Goal: Transaction & Acquisition: Purchase product/service

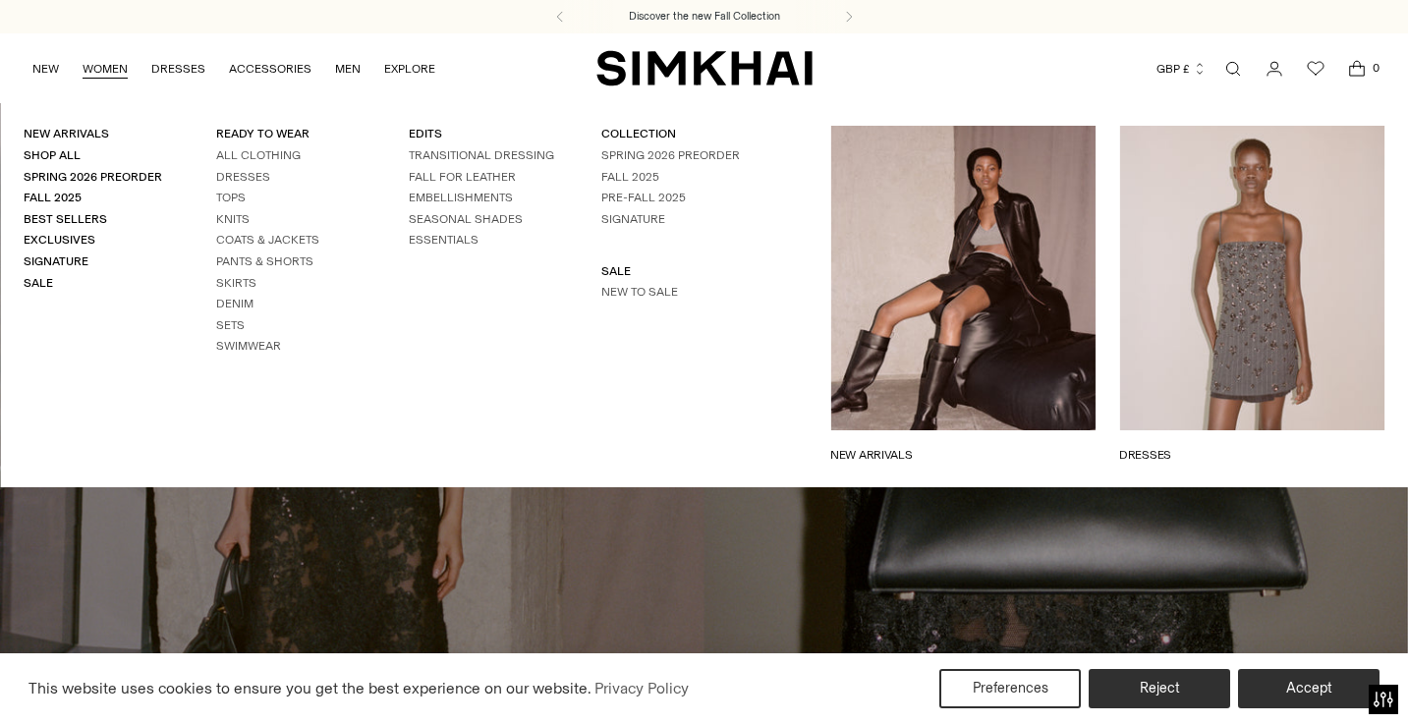
click at [110, 65] on link "WOMEN" at bounding box center [105, 68] width 45 height 43
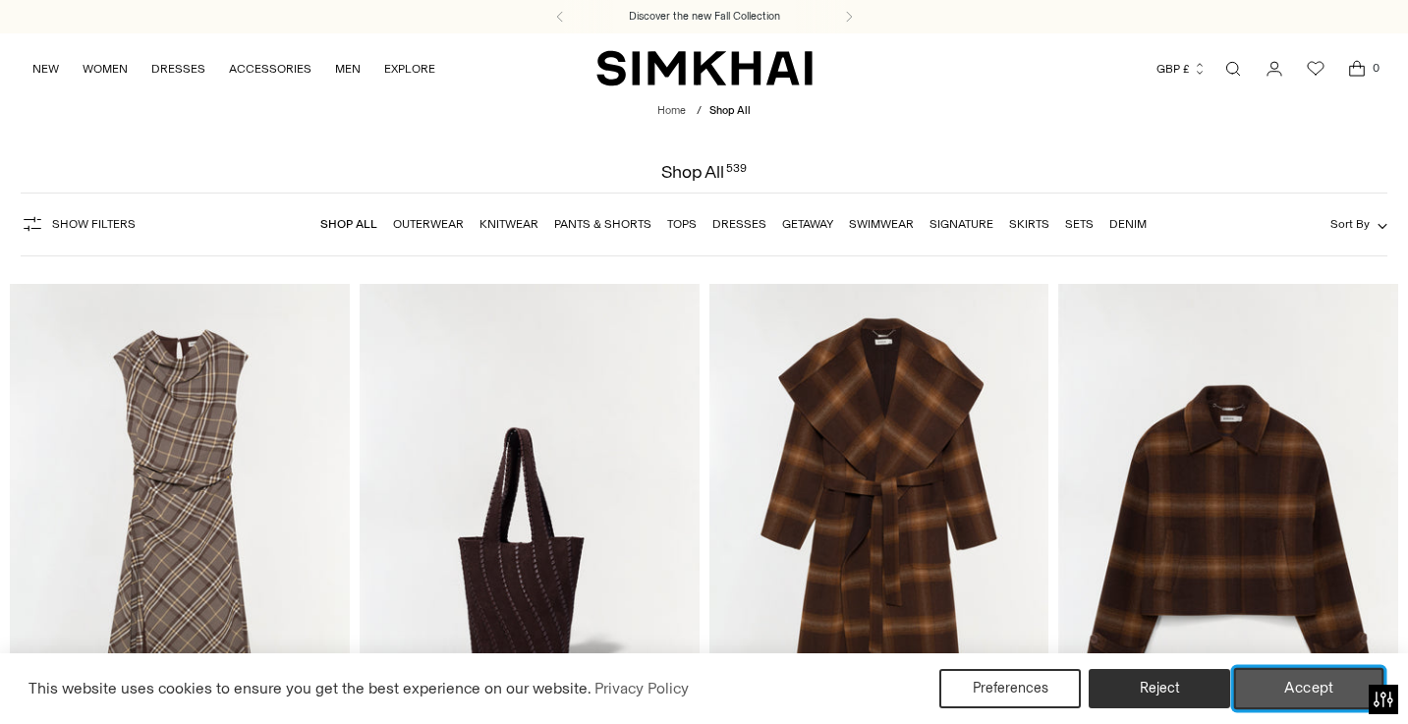
click at [1283, 687] on button "Accept" at bounding box center [1309, 688] width 150 height 41
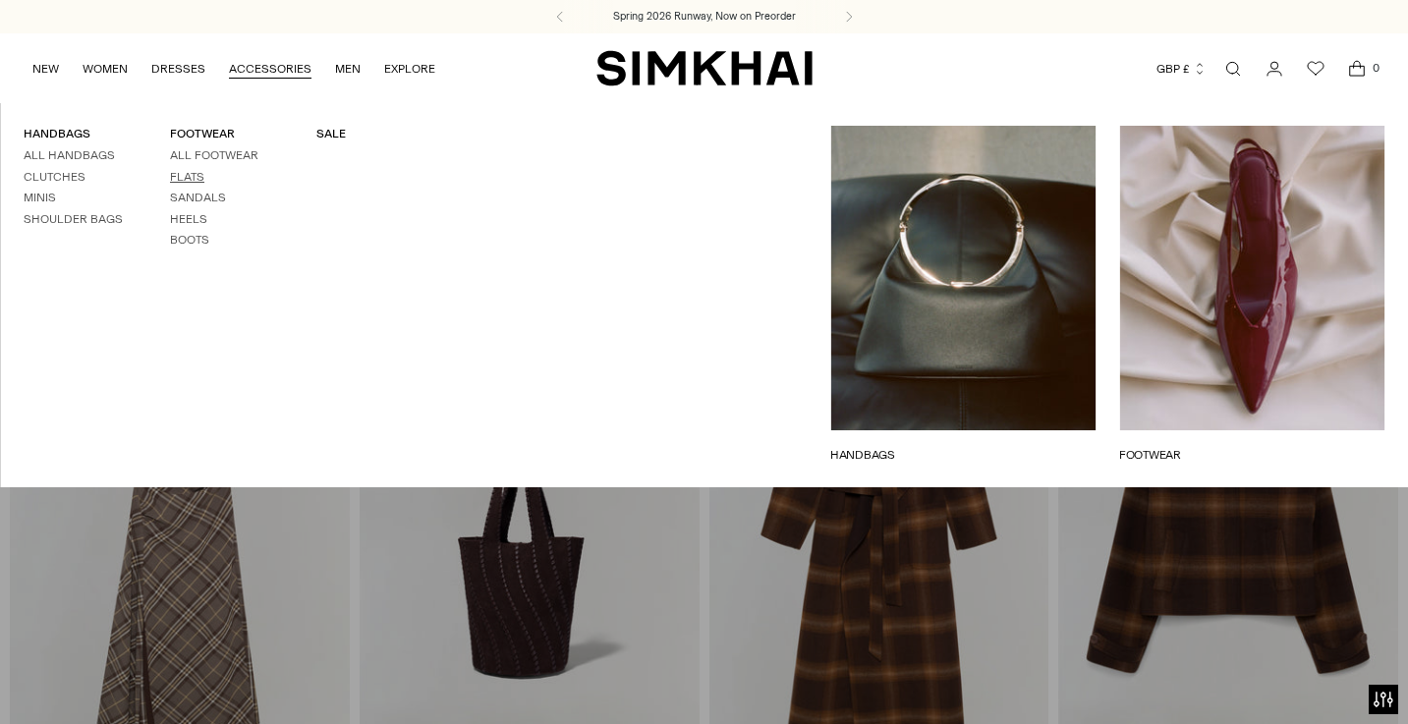
click at [185, 173] on link "Flats" at bounding box center [187, 177] width 34 height 14
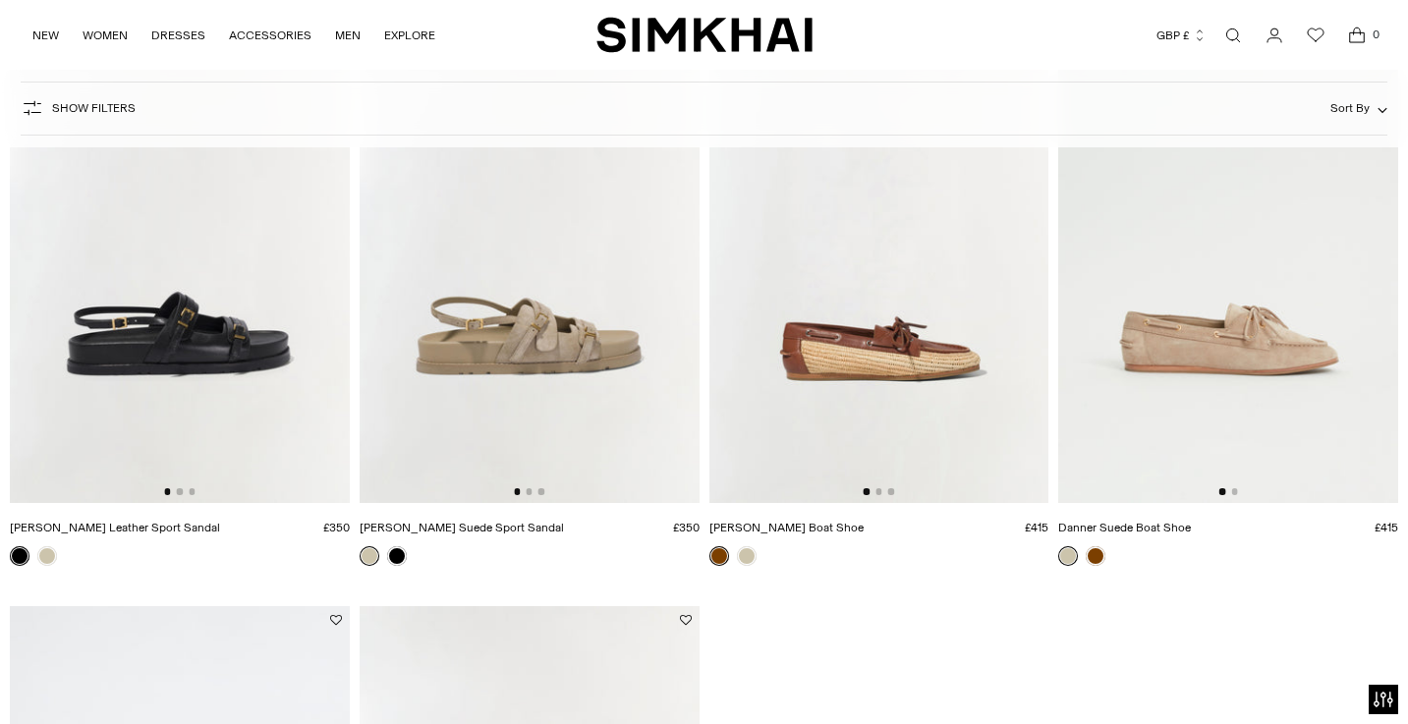
scroll to position [1507, 0]
click at [1218, 343] on img at bounding box center [1228, 247] width 340 height 510
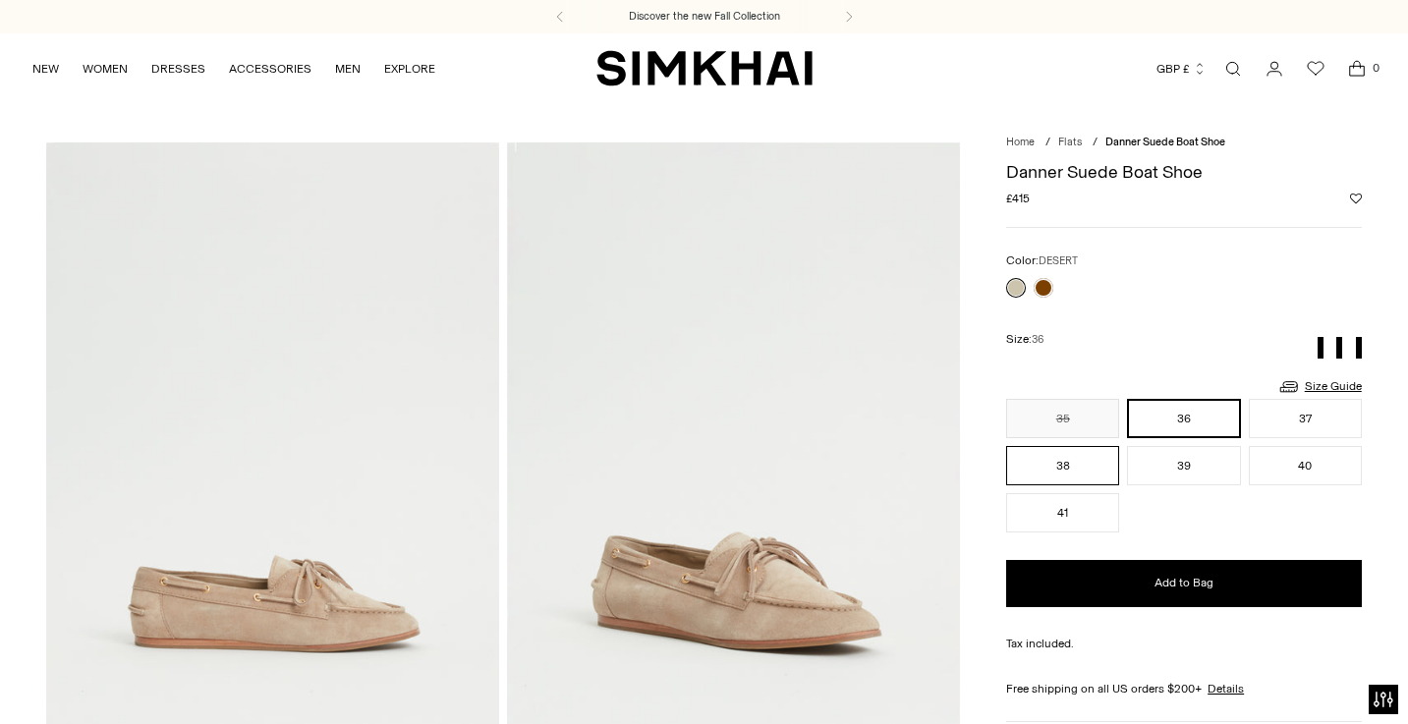
click at [1082, 469] on div "35 36 37 38 39 40 41 ** ** ** ** ** ** **" at bounding box center [1184, 466] width 356 height 134
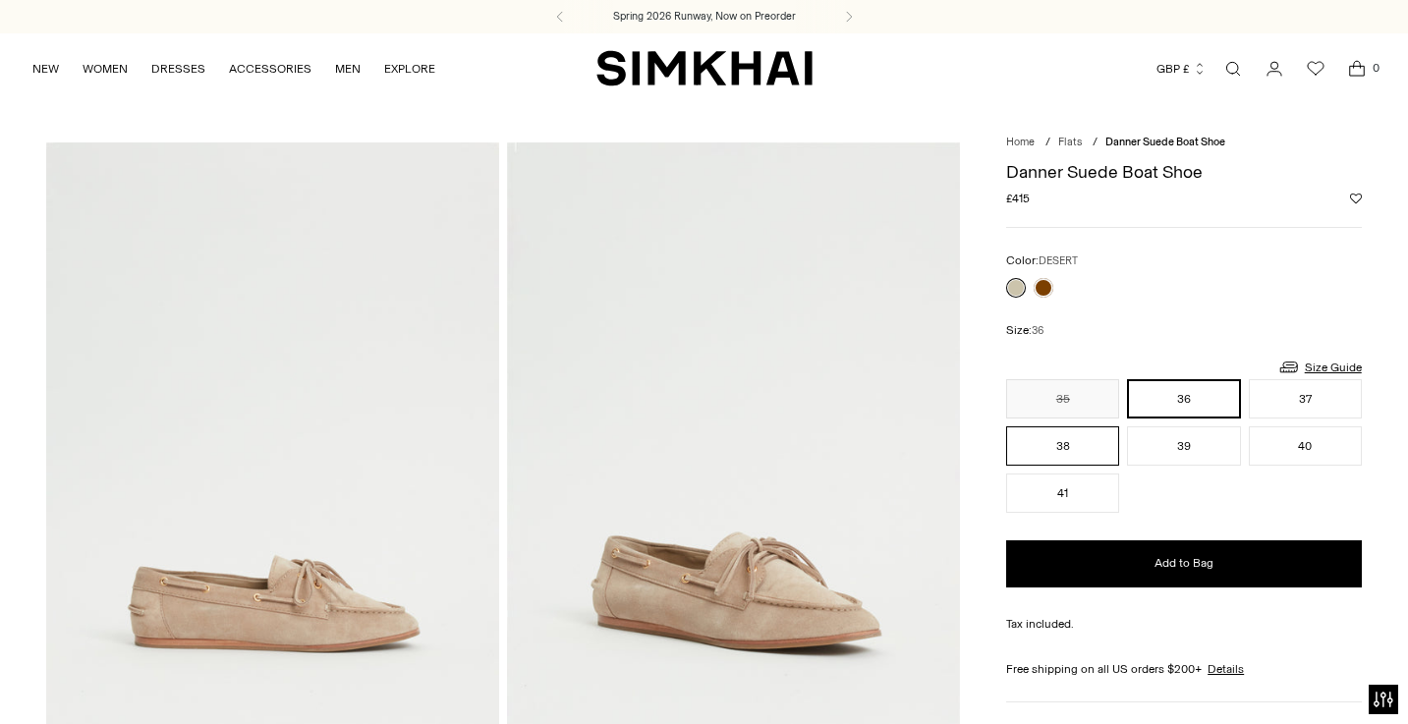
click at [1059, 451] on button "38" at bounding box center [1062, 445] width 113 height 39
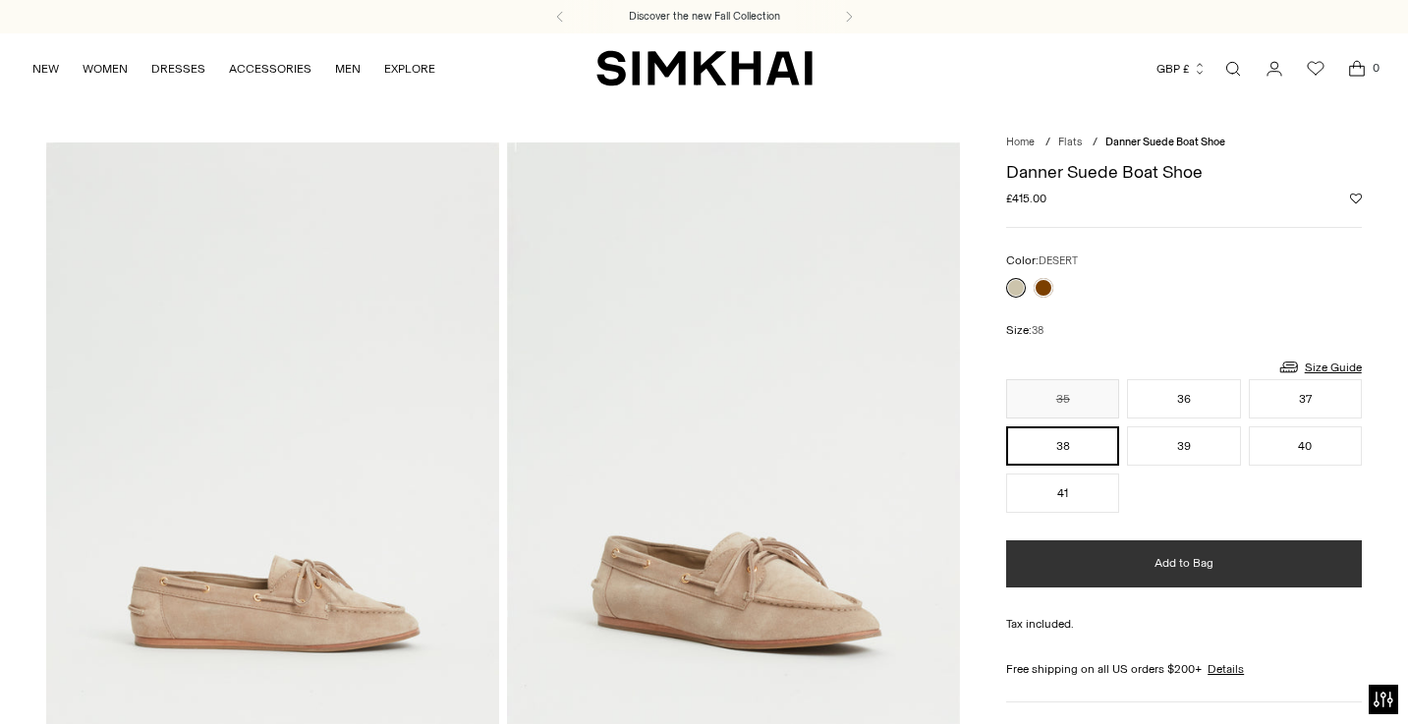
click at [1112, 573] on button "Add to Bag" at bounding box center [1184, 563] width 356 height 47
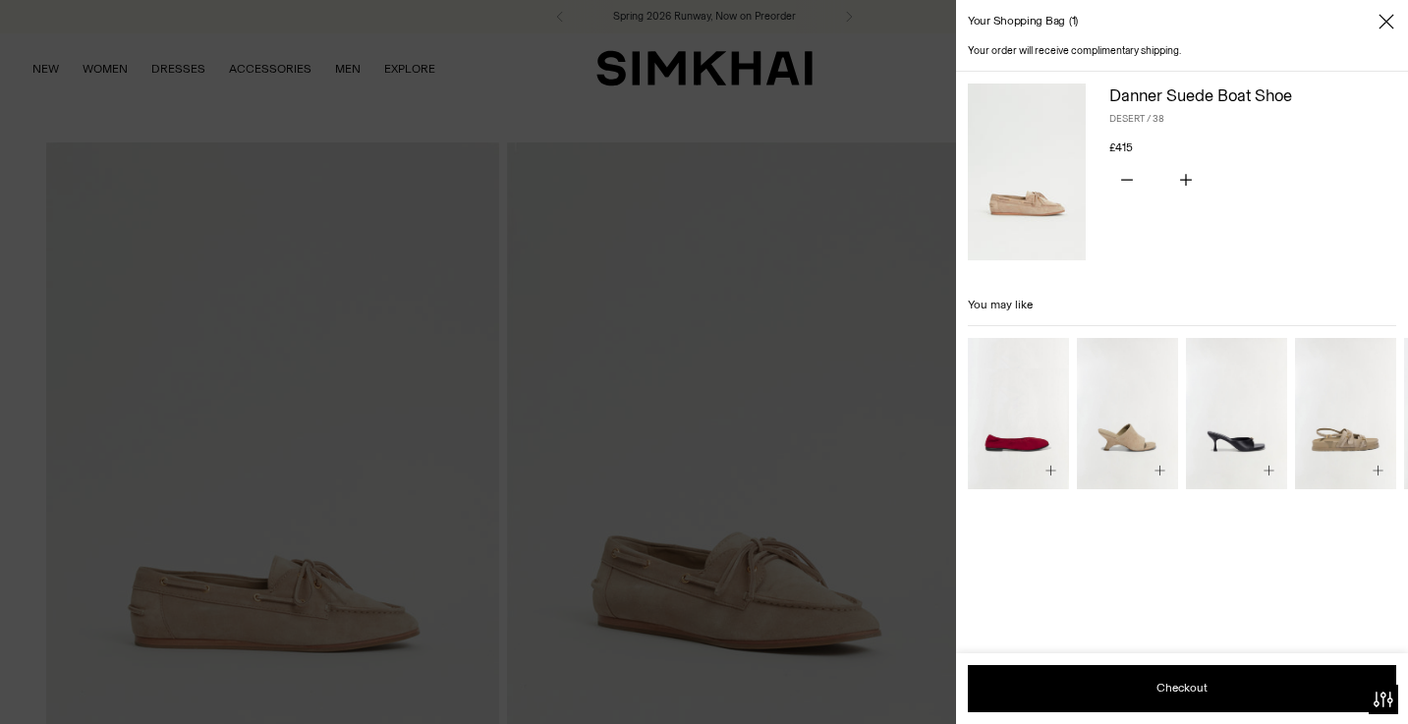
click at [672, 327] on div at bounding box center [704, 362] width 1408 height 724
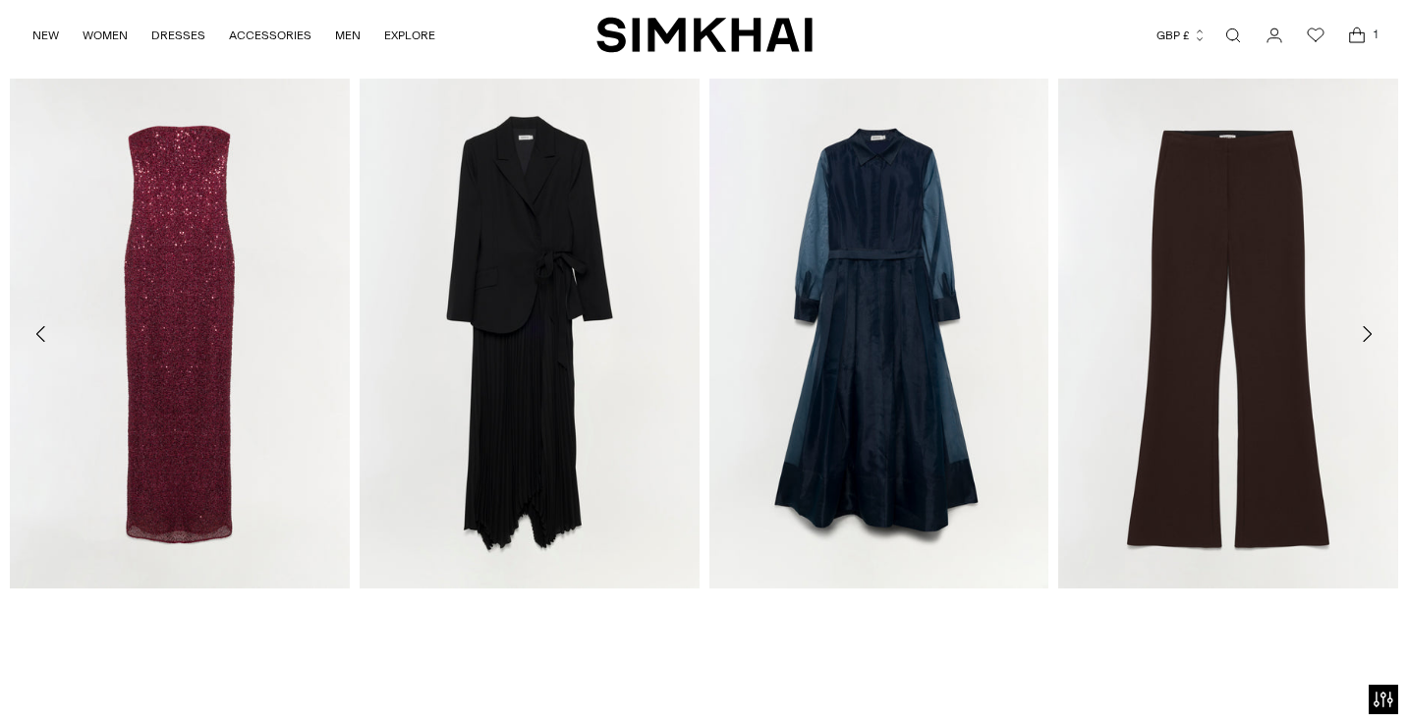
scroll to position [2073, 0]
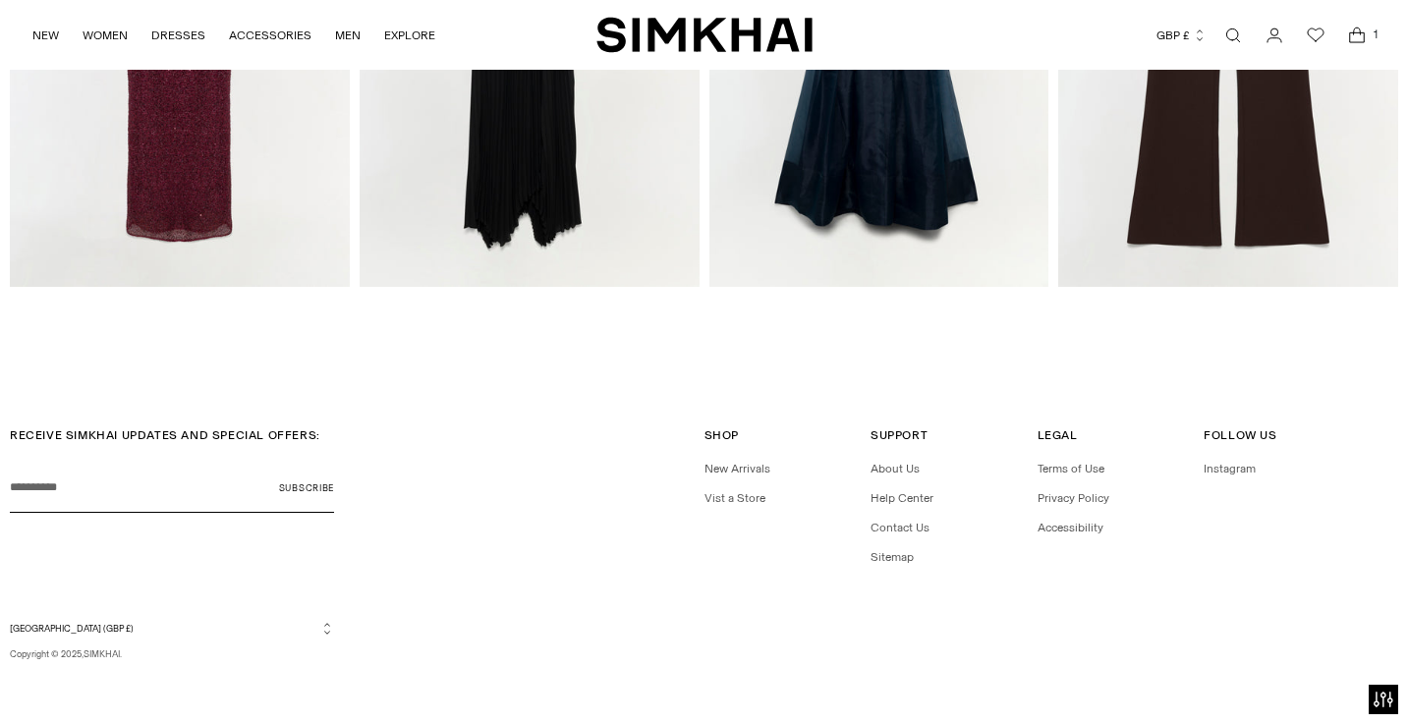
click at [134, 488] on input "Your email" at bounding box center [172, 488] width 324 height 49
type input "**********"
click at [307, 487] on button "Subscribe" at bounding box center [306, 488] width 55 height 49
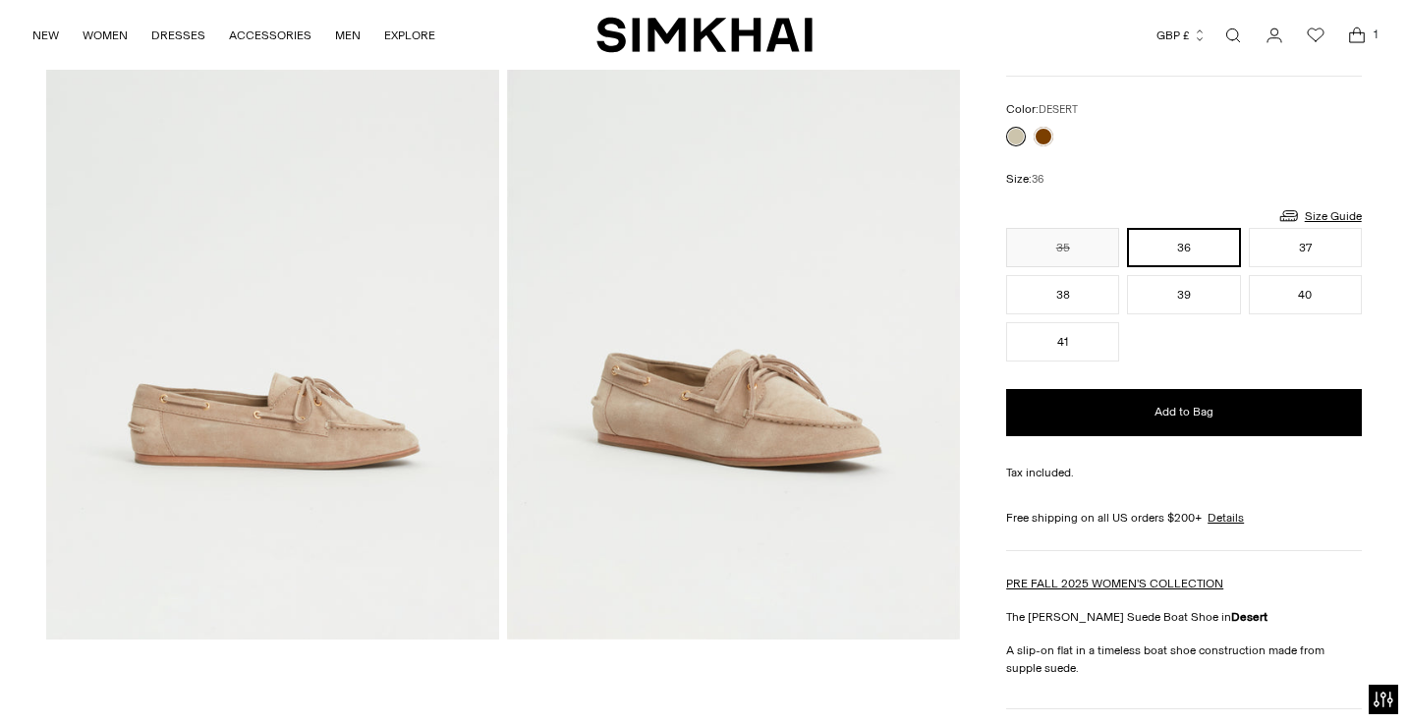
scroll to position [161, 0]
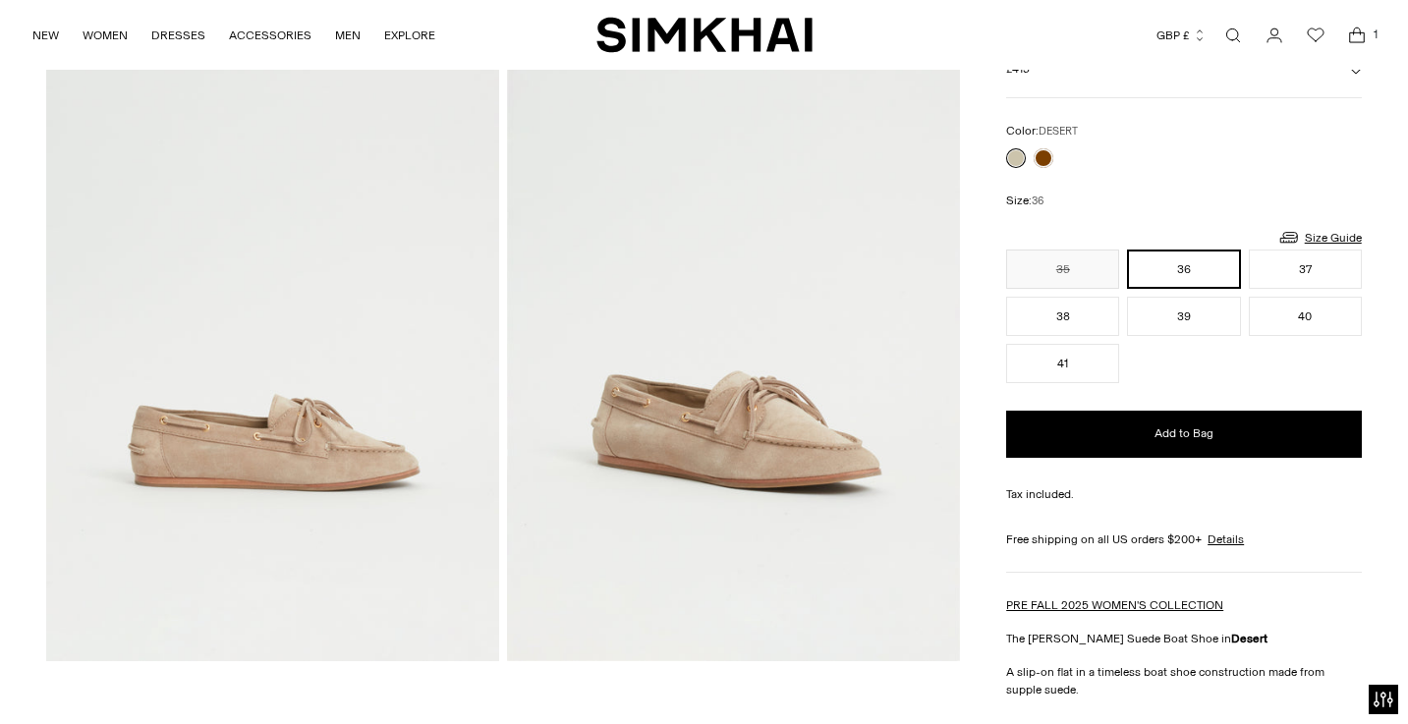
click at [698, 430] on img at bounding box center [733, 320] width 453 height 679
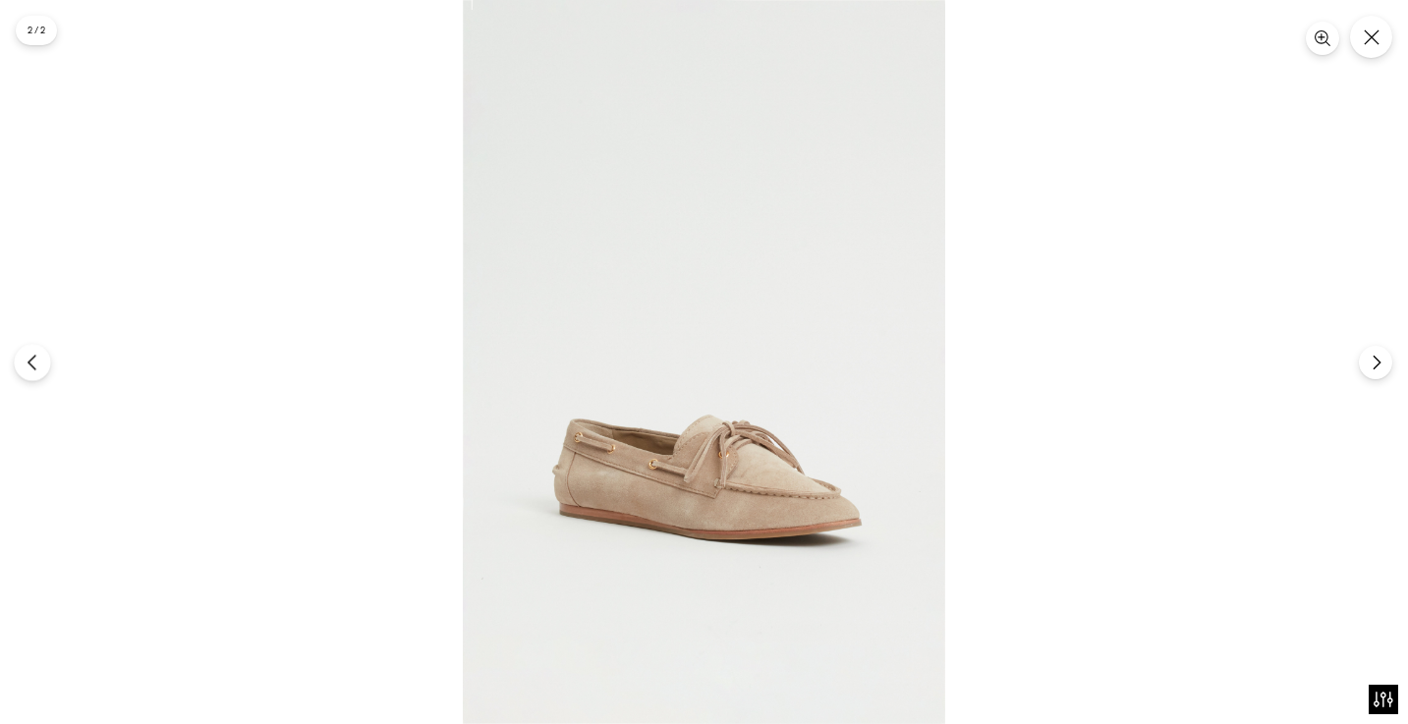
click at [29, 352] on button "Previous" at bounding box center [32, 362] width 36 height 36
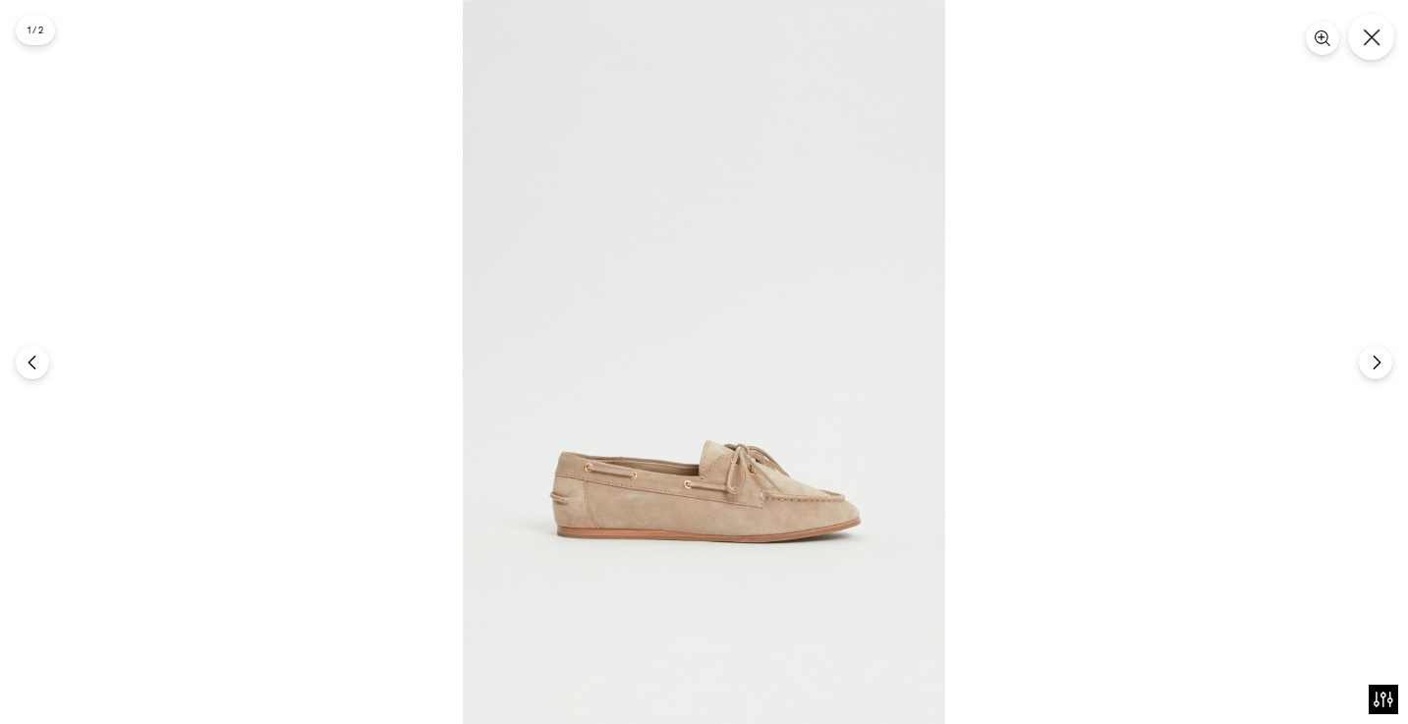
click at [1376, 36] on icon "Close" at bounding box center [1372, 37] width 18 height 18
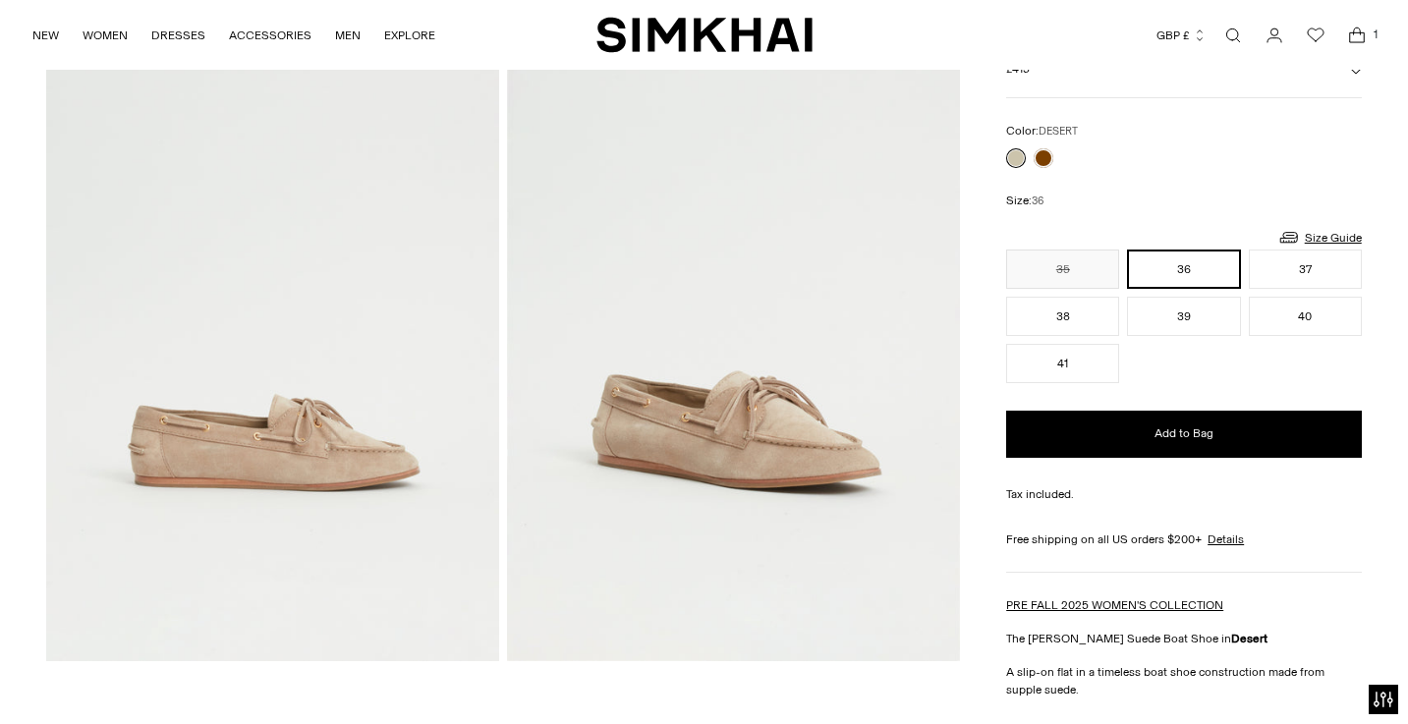
scroll to position [0, 0]
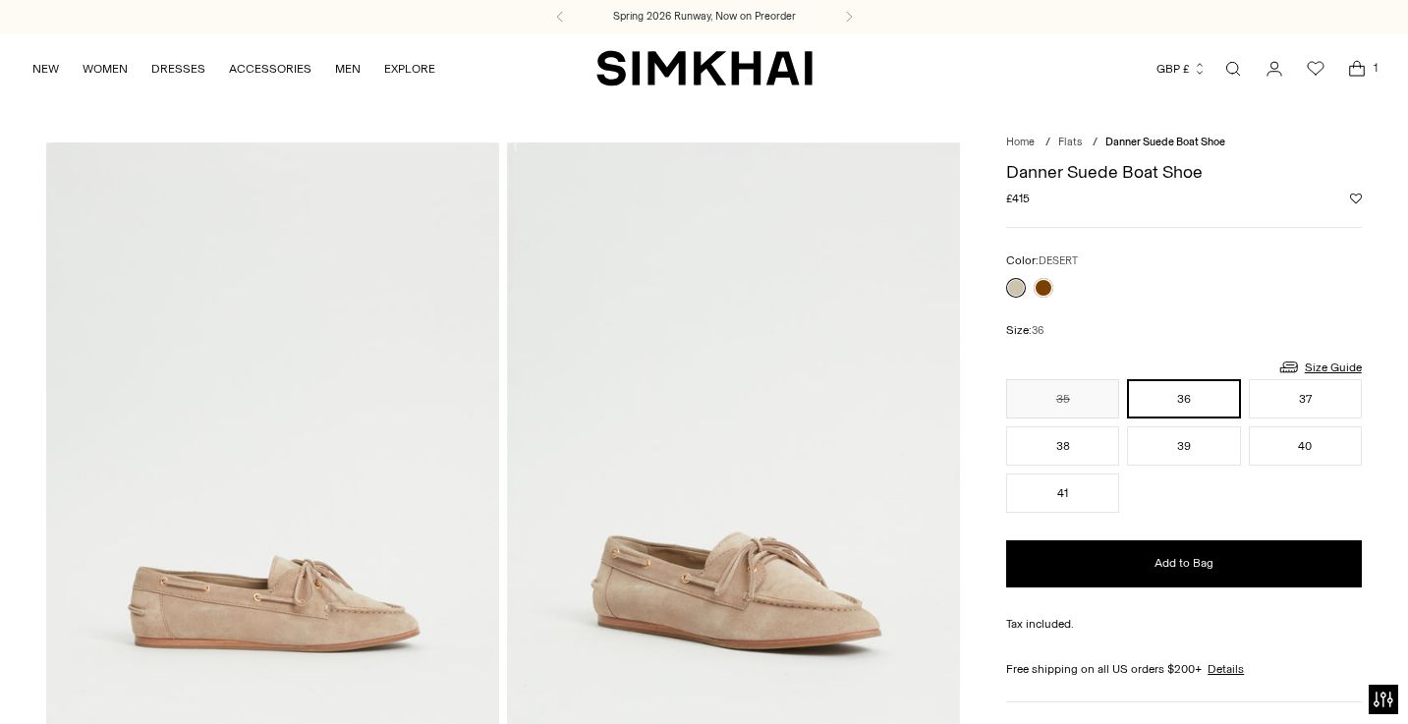
click at [1357, 72] on icon "Open cart modal" at bounding box center [1357, 69] width 28 height 20
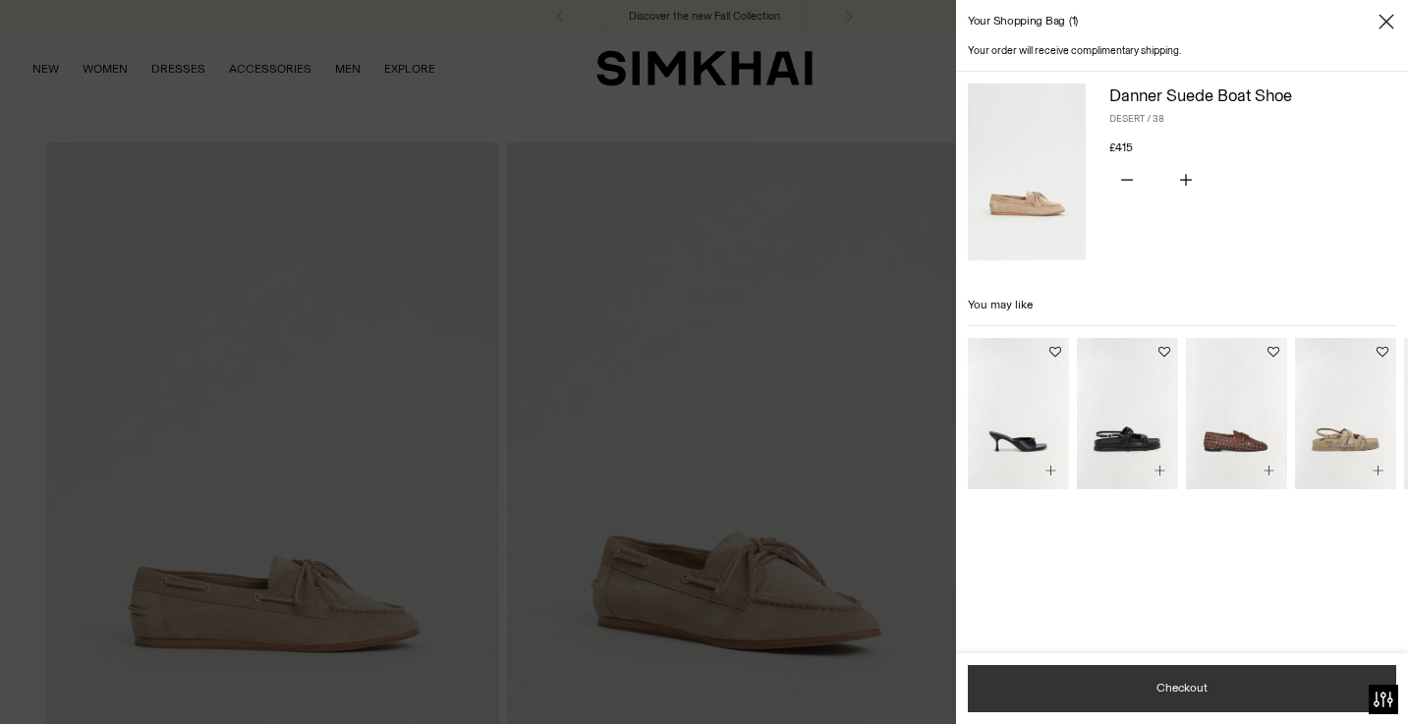
click at [1059, 690] on button "Checkout" at bounding box center [1182, 688] width 428 height 47
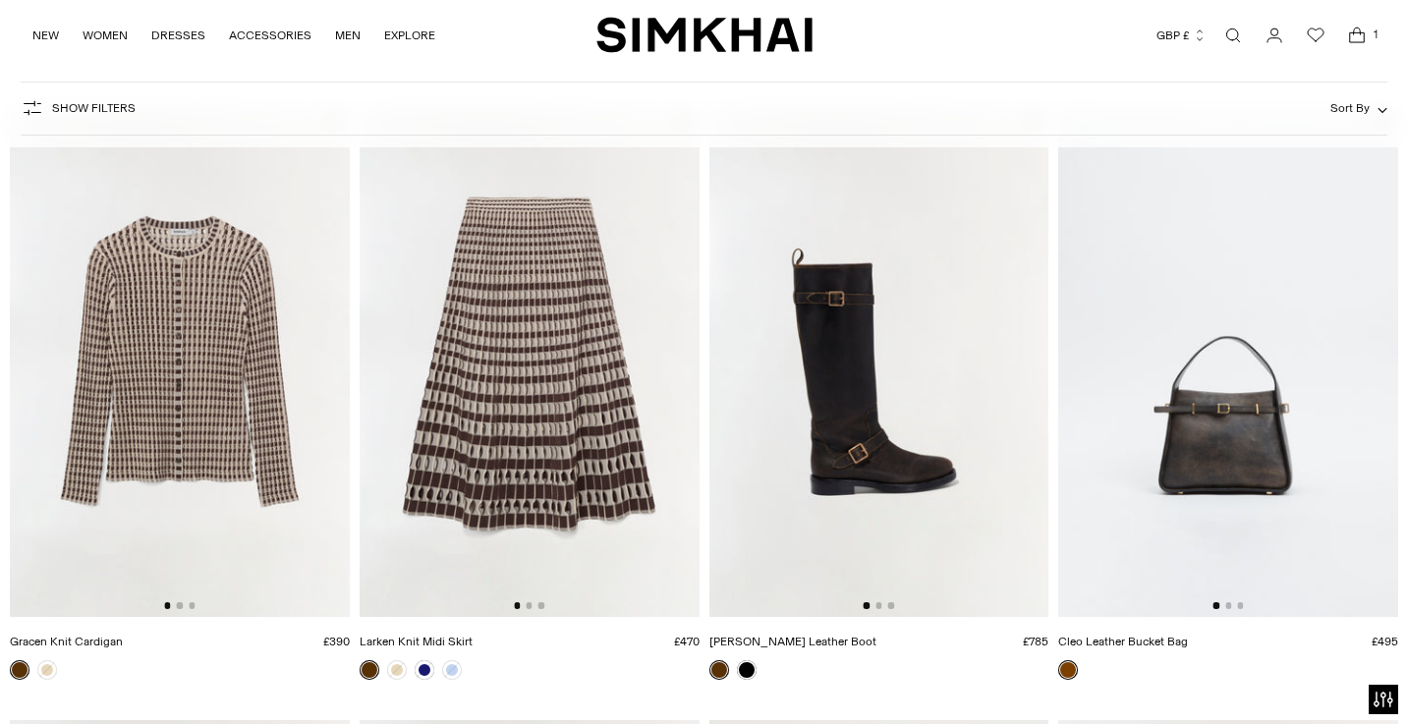
scroll to position [3234, 0]
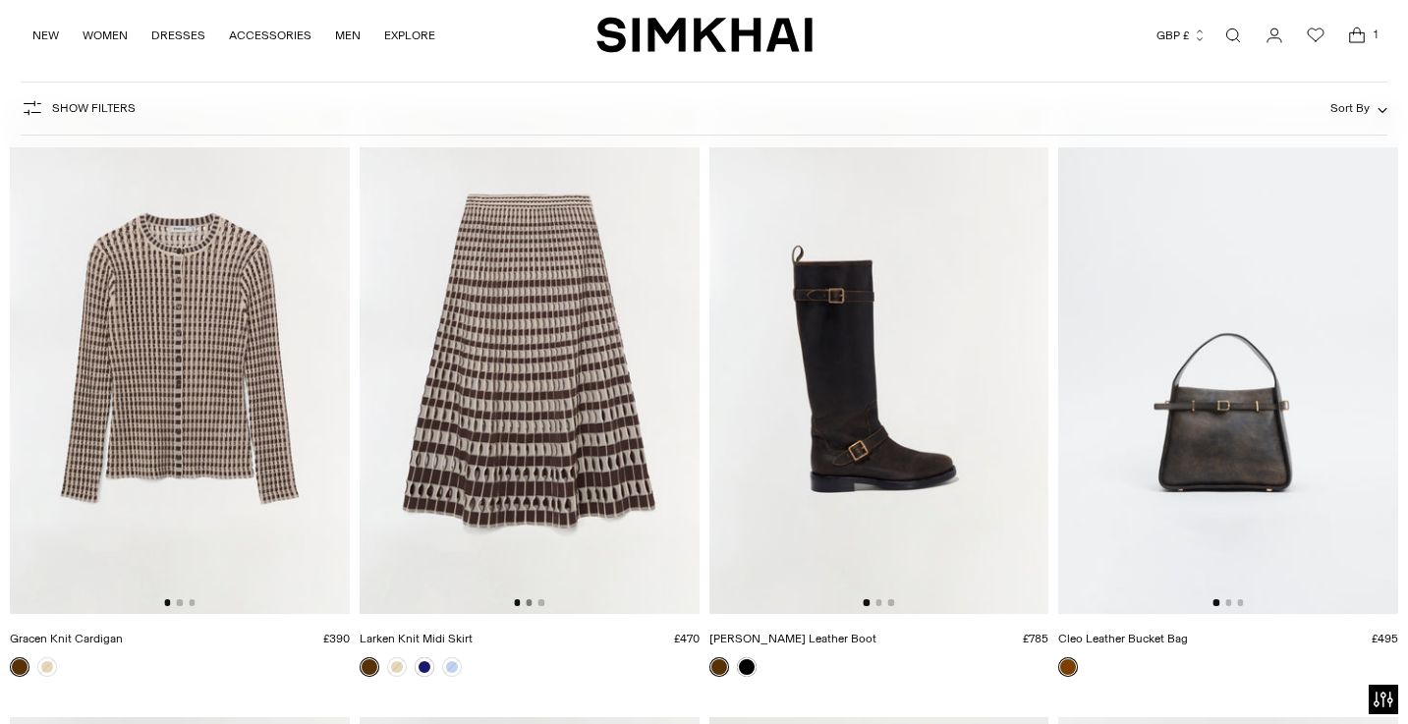
click at [531, 603] on button "Go to slide 2" at bounding box center [529, 602] width 6 height 6
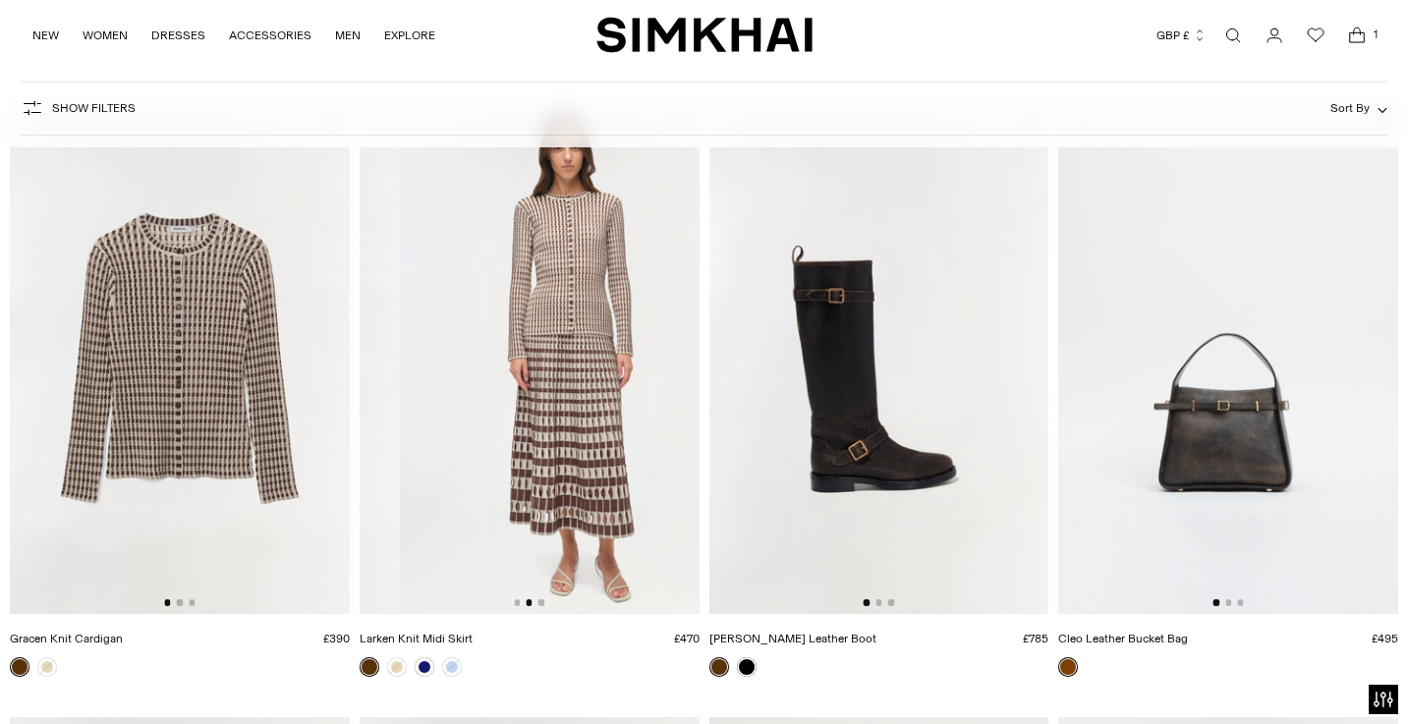
scroll to position [0, 340]
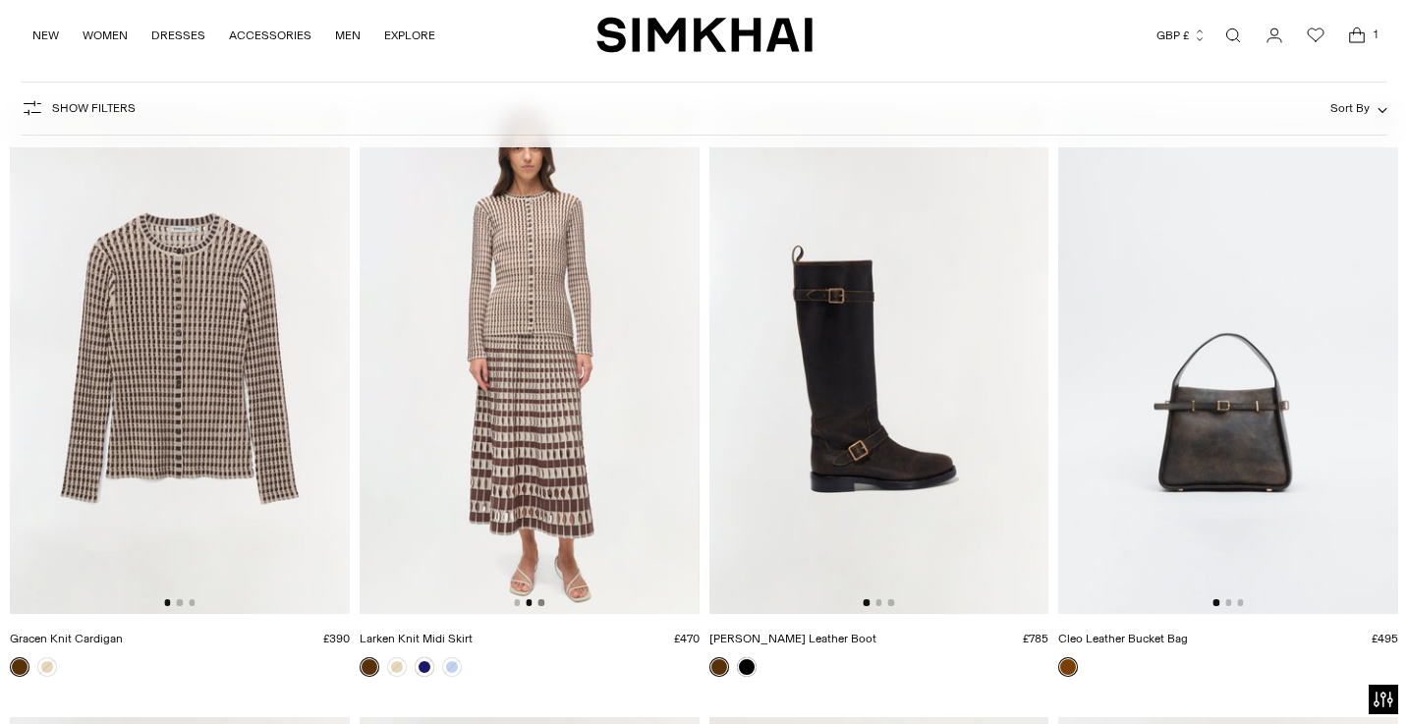
click at [543, 603] on button "Go to slide 3" at bounding box center [541, 602] width 6 height 6
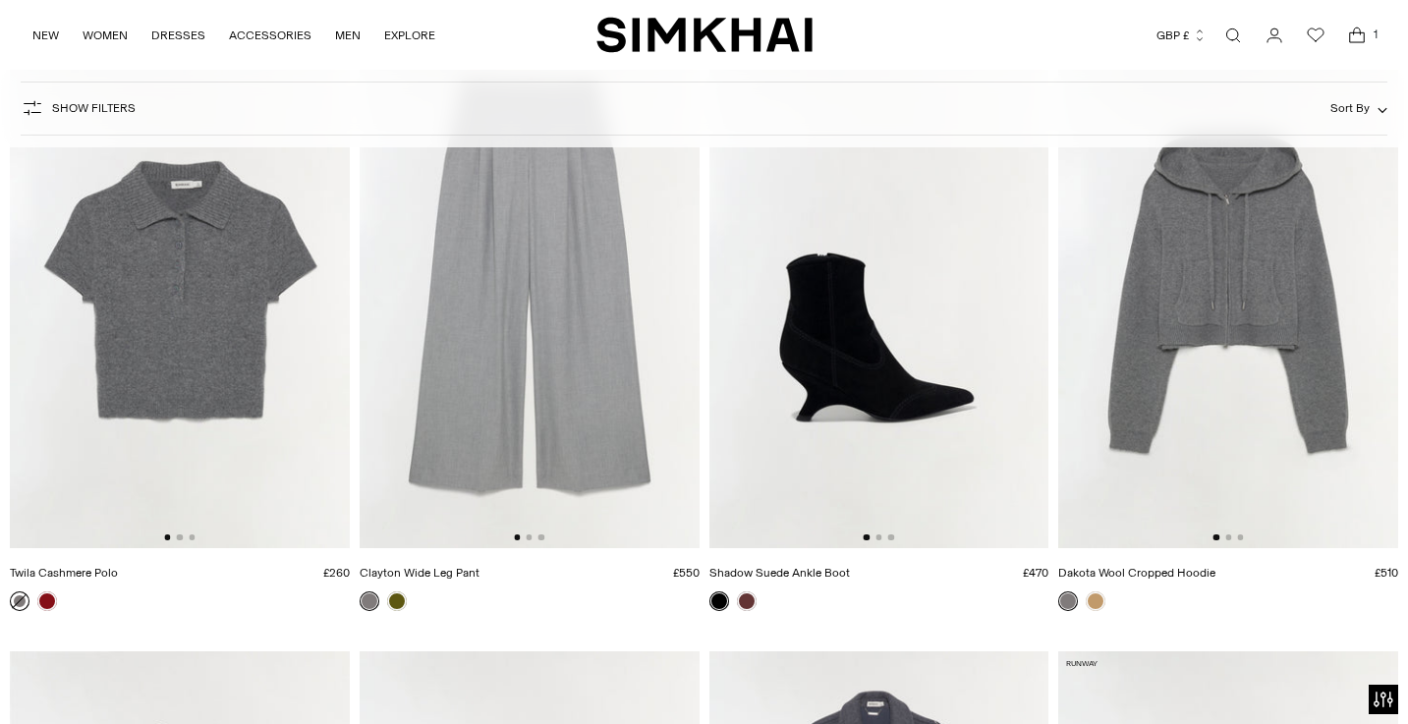
scroll to position [10064, 0]
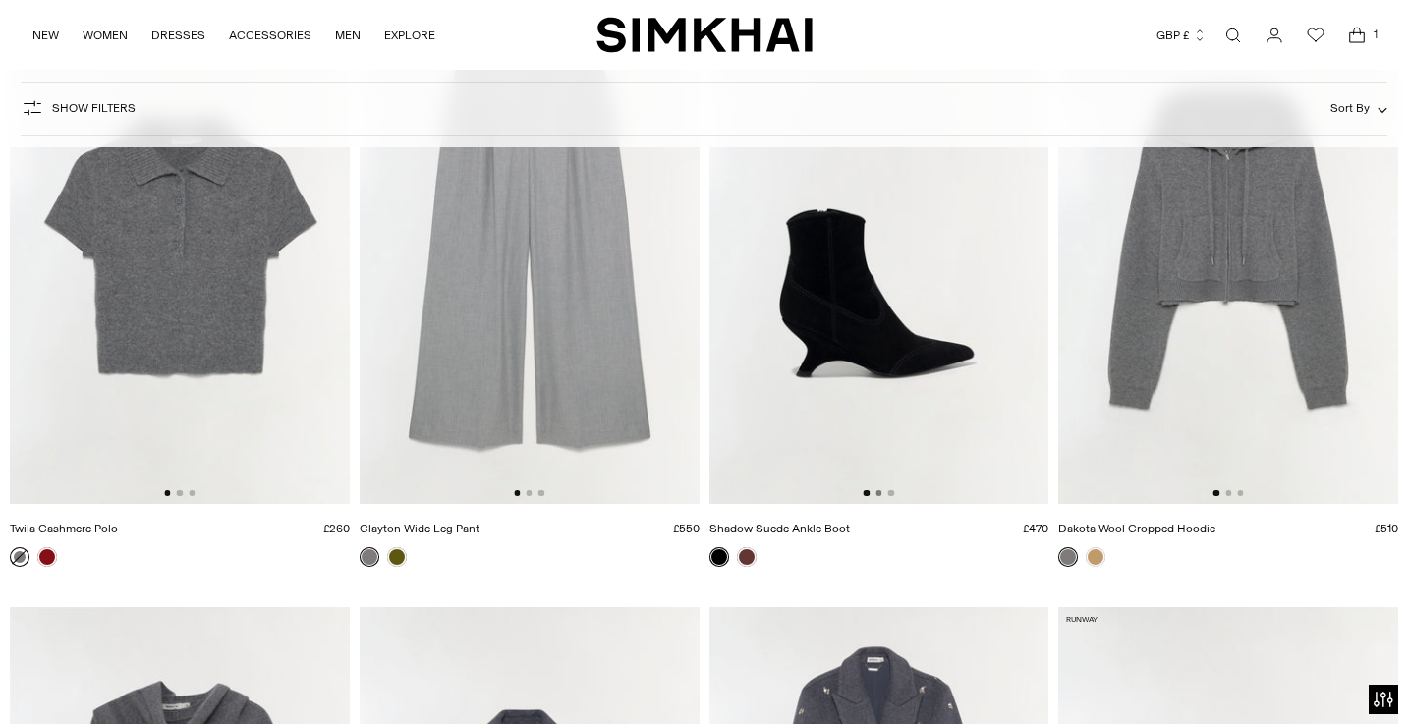
click at [876, 495] on button "Go to slide 2" at bounding box center [878, 493] width 6 height 6
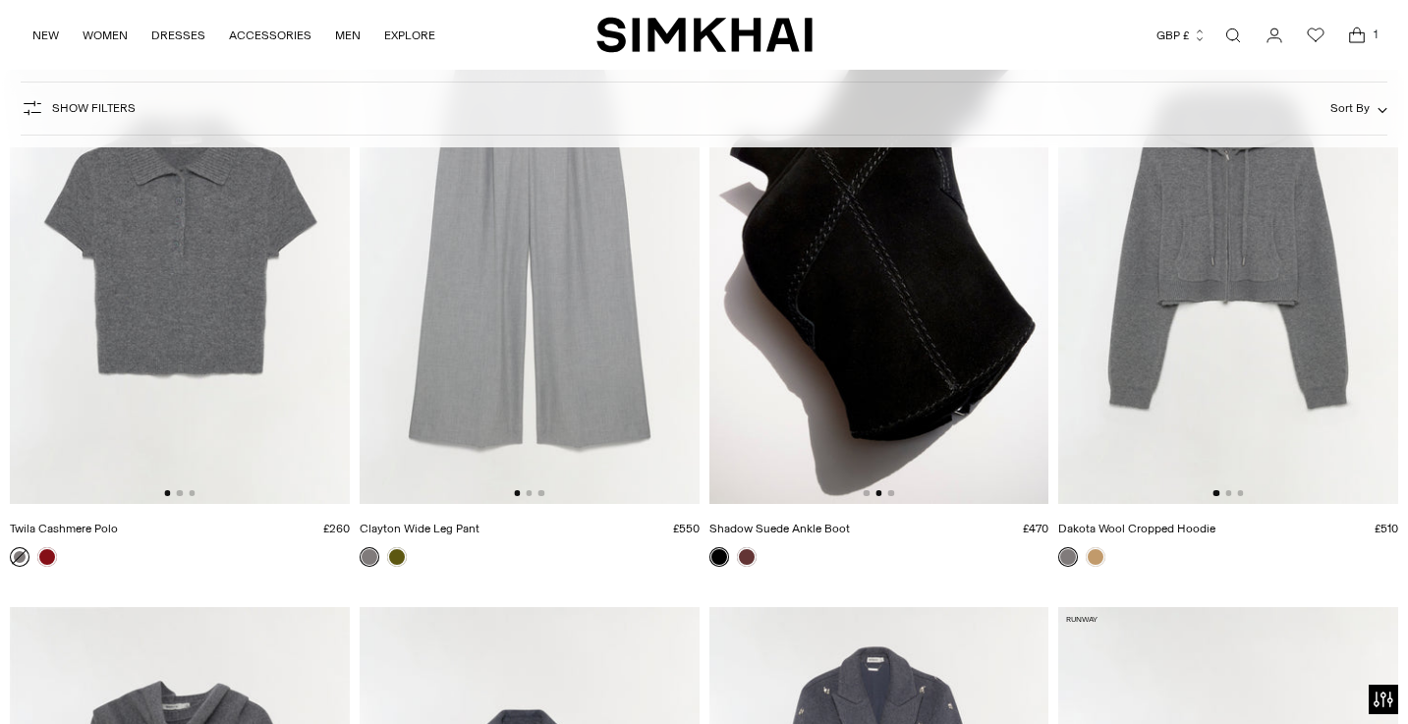
scroll to position [0, 340]
click at [891, 495] on button "Go to slide 3" at bounding box center [891, 493] width 6 height 6
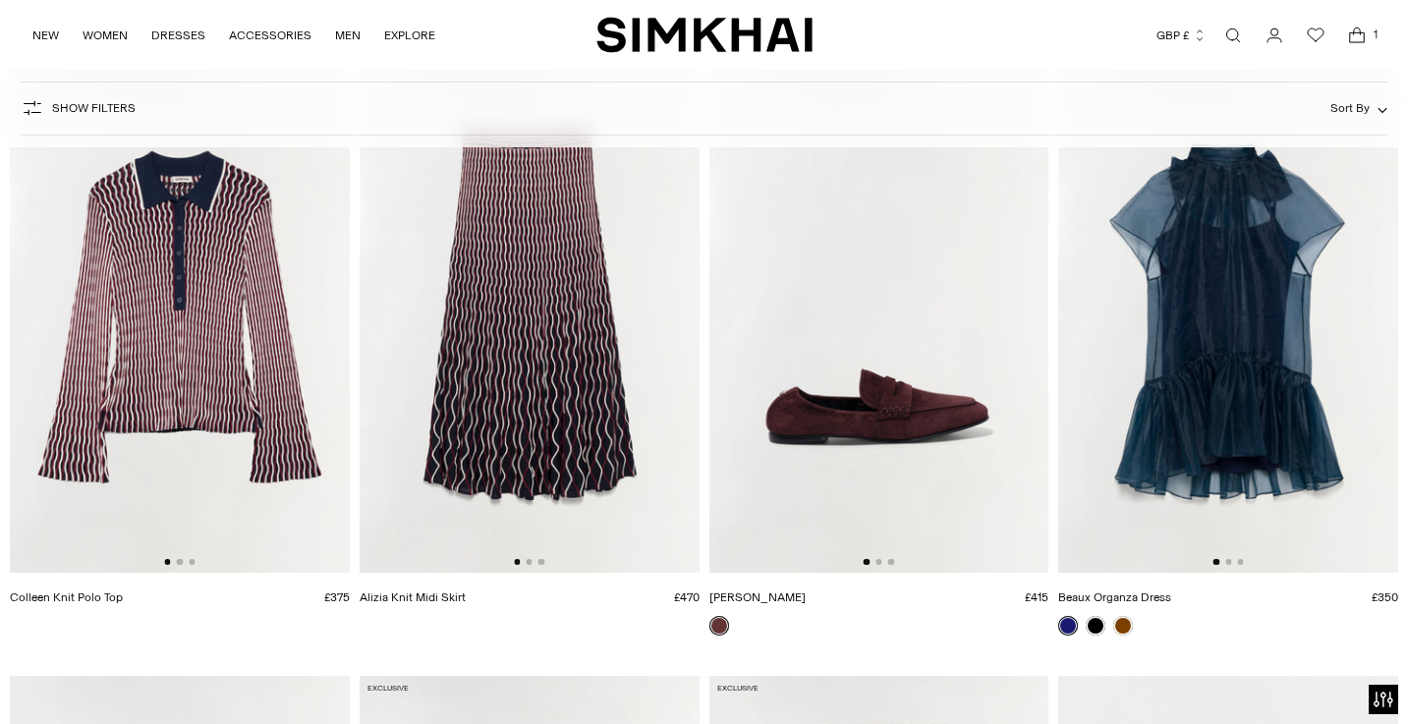
scroll to position [17353, 0]
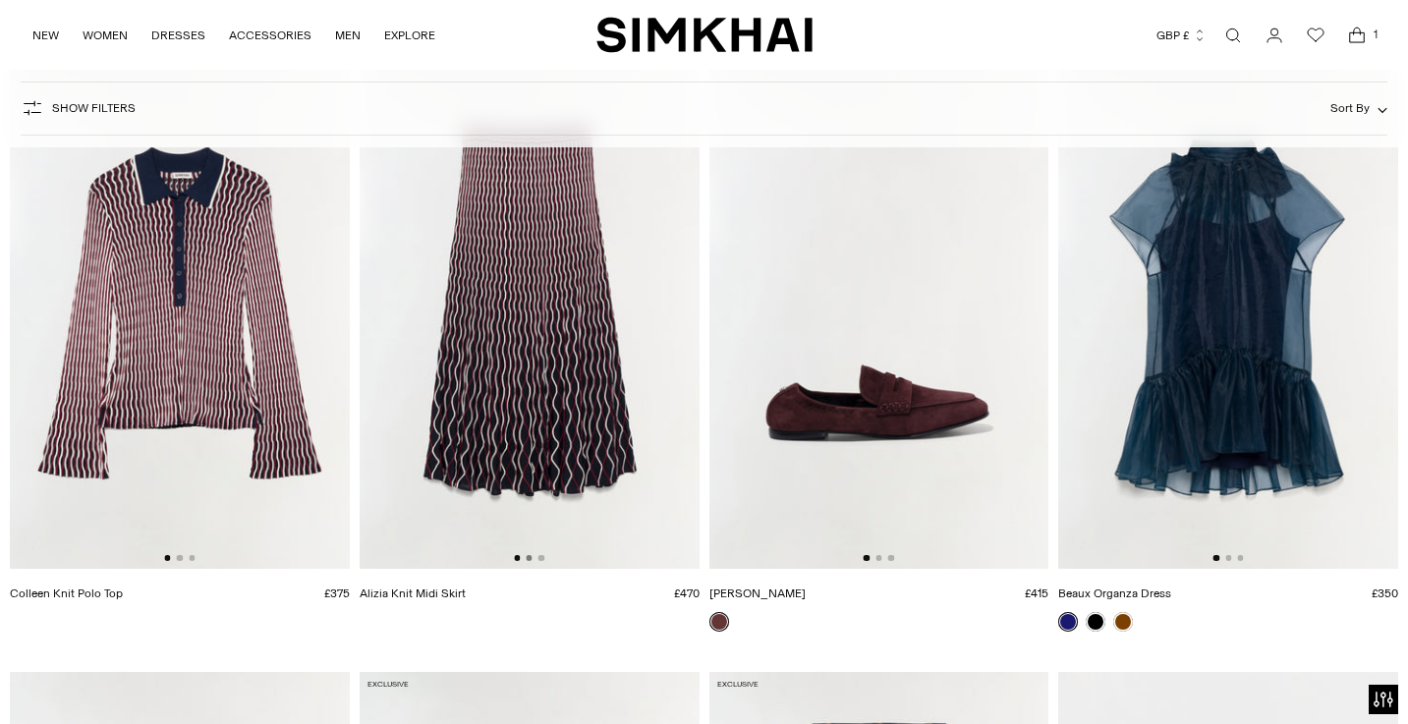
click at [530, 559] on button "Go to slide 2" at bounding box center [529, 558] width 6 height 6
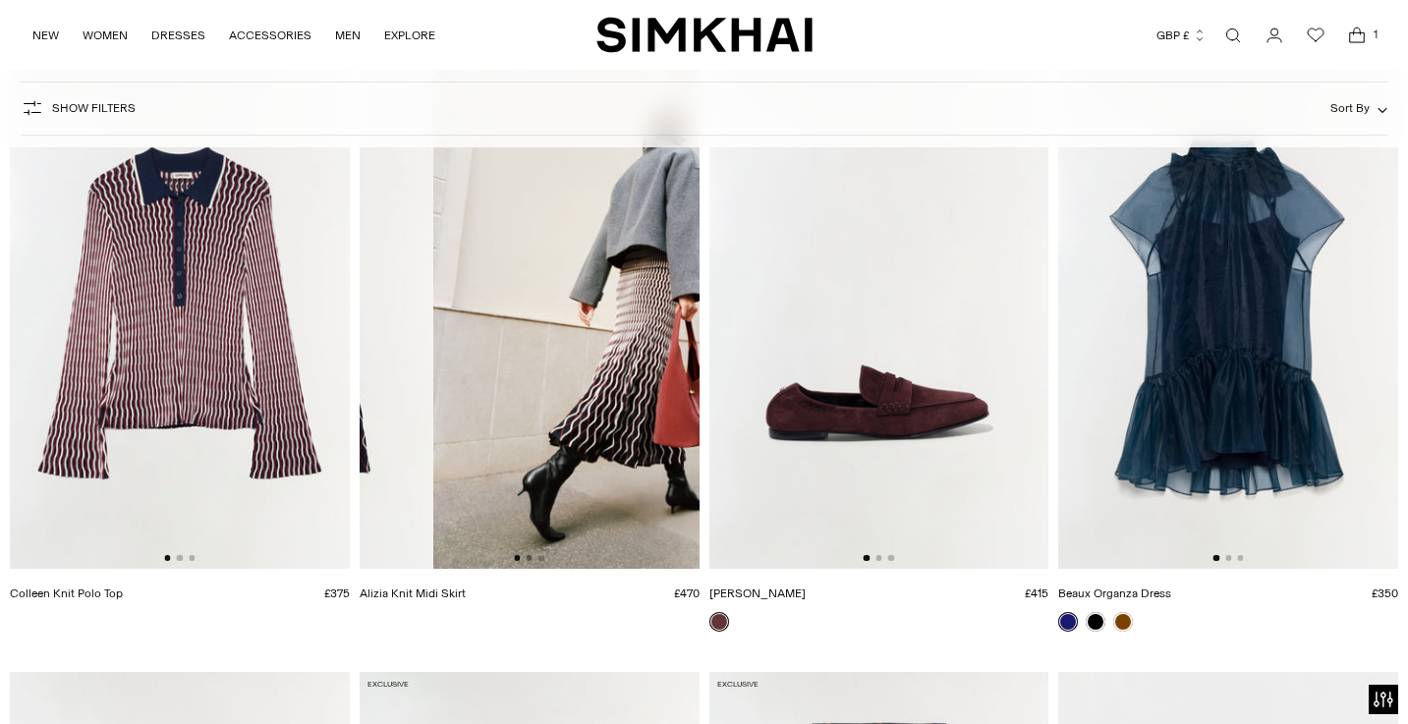
scroll to position [0, 340]
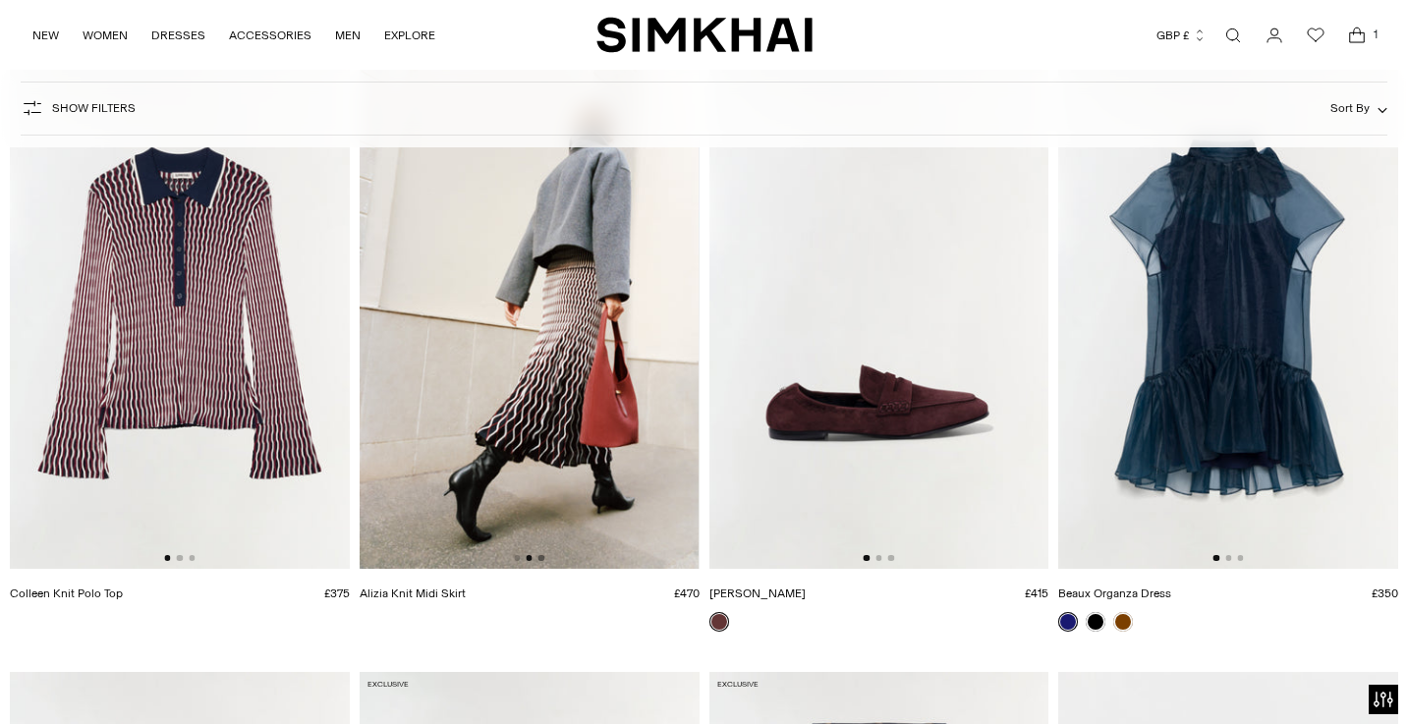
click at [542, 558] on button "Go to slide 3" at bounding box center [541, 558] width 6 height 6
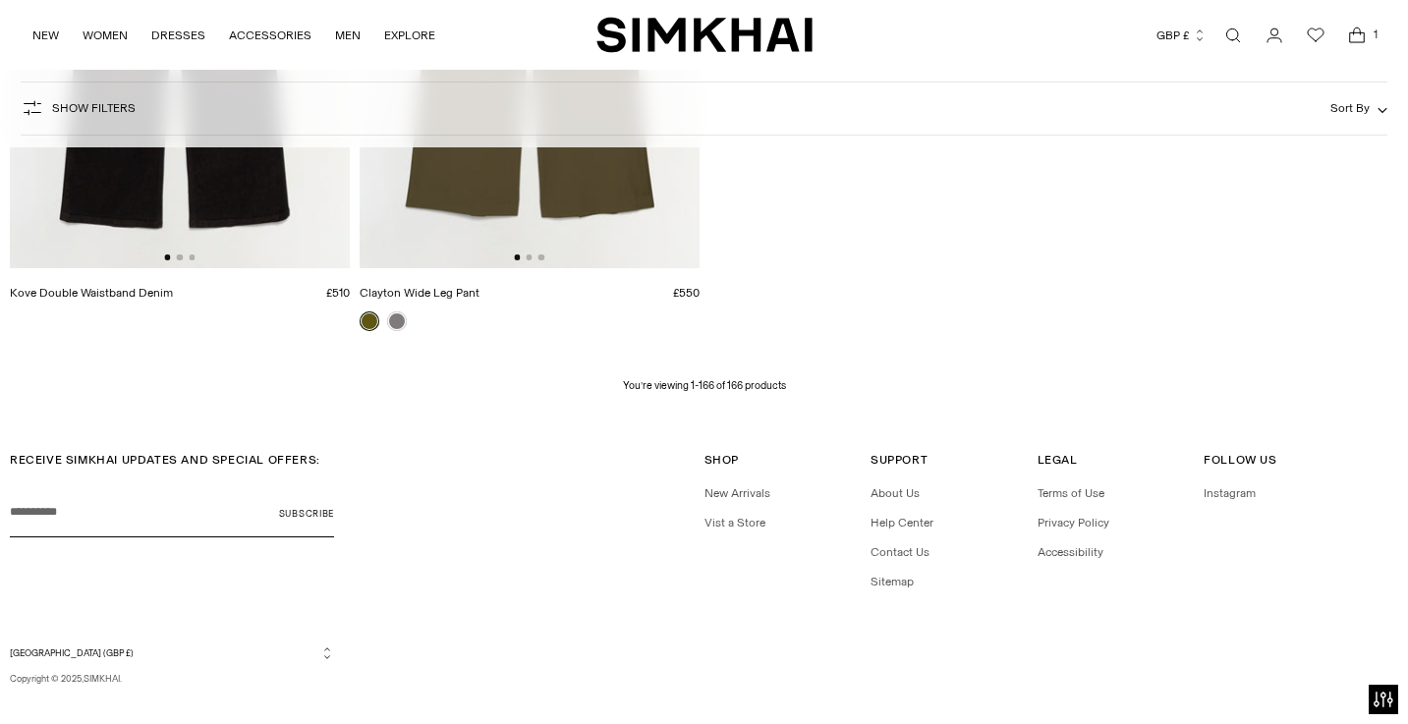
scroll to position [25625, 0]
